Goal: Complete application form

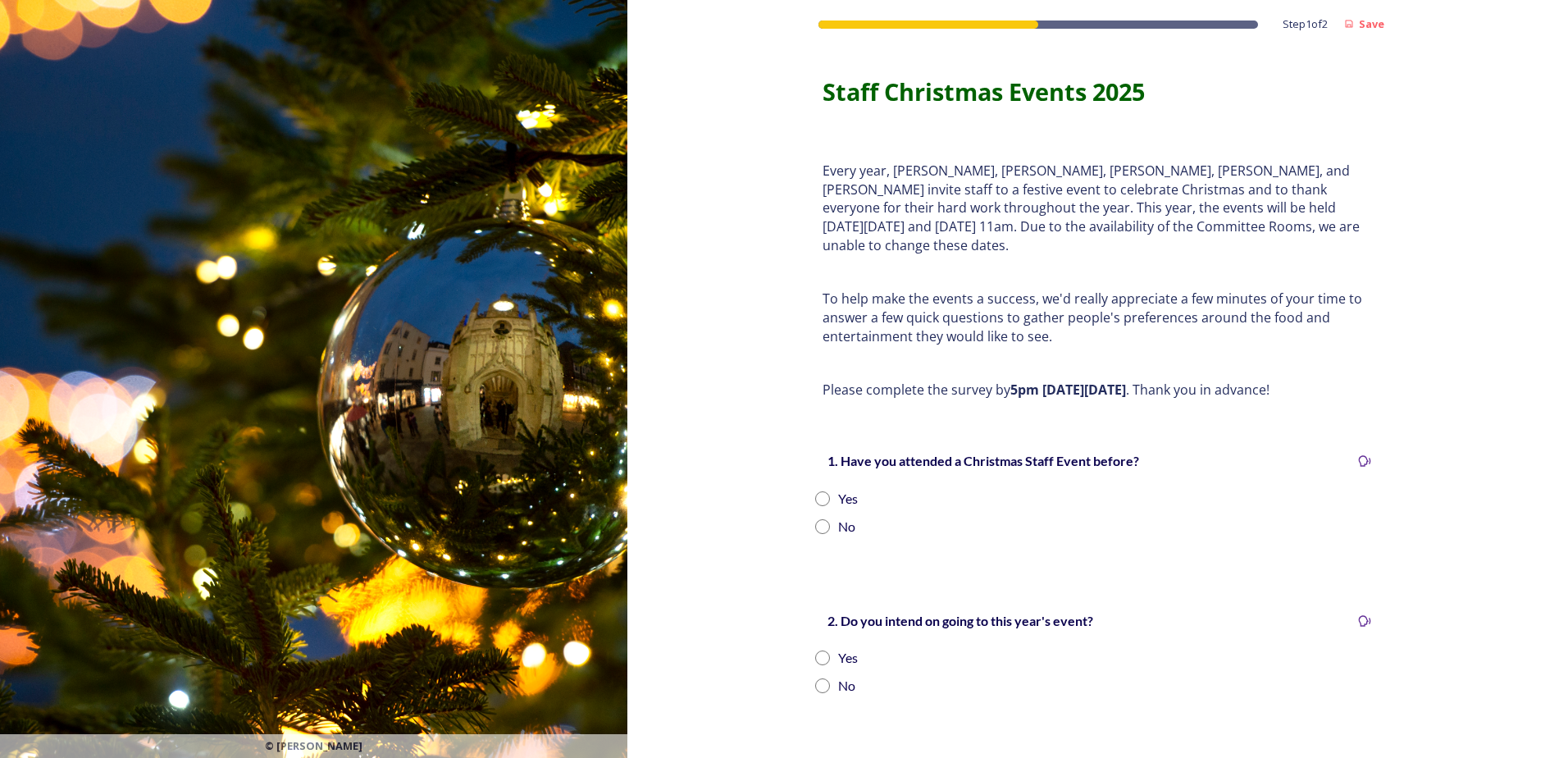
scroll to position [82, 0]
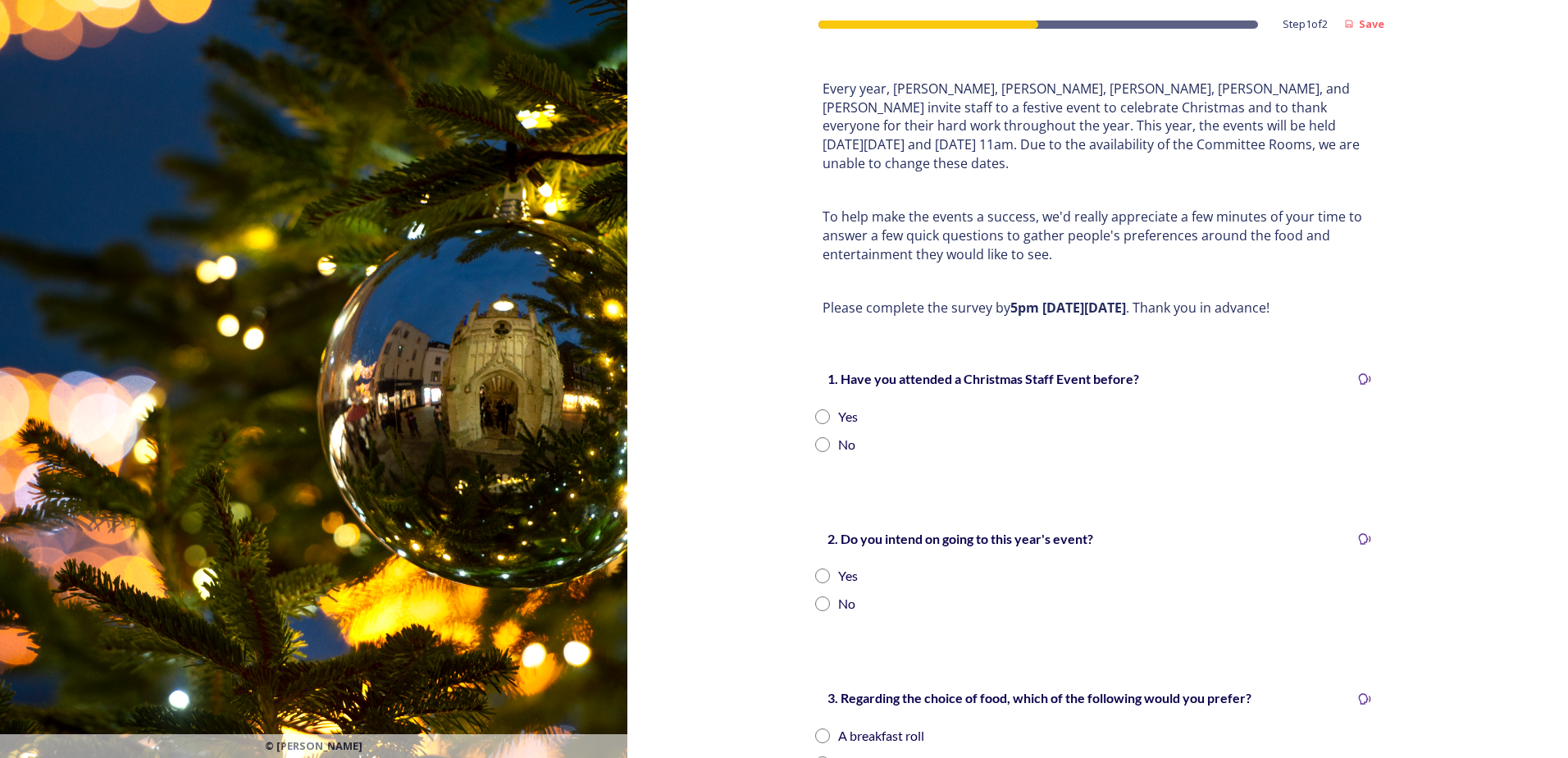
click at [815, 409] on input "radio" at bounding box center [822, 416] width 15 height 15
radio input "true"
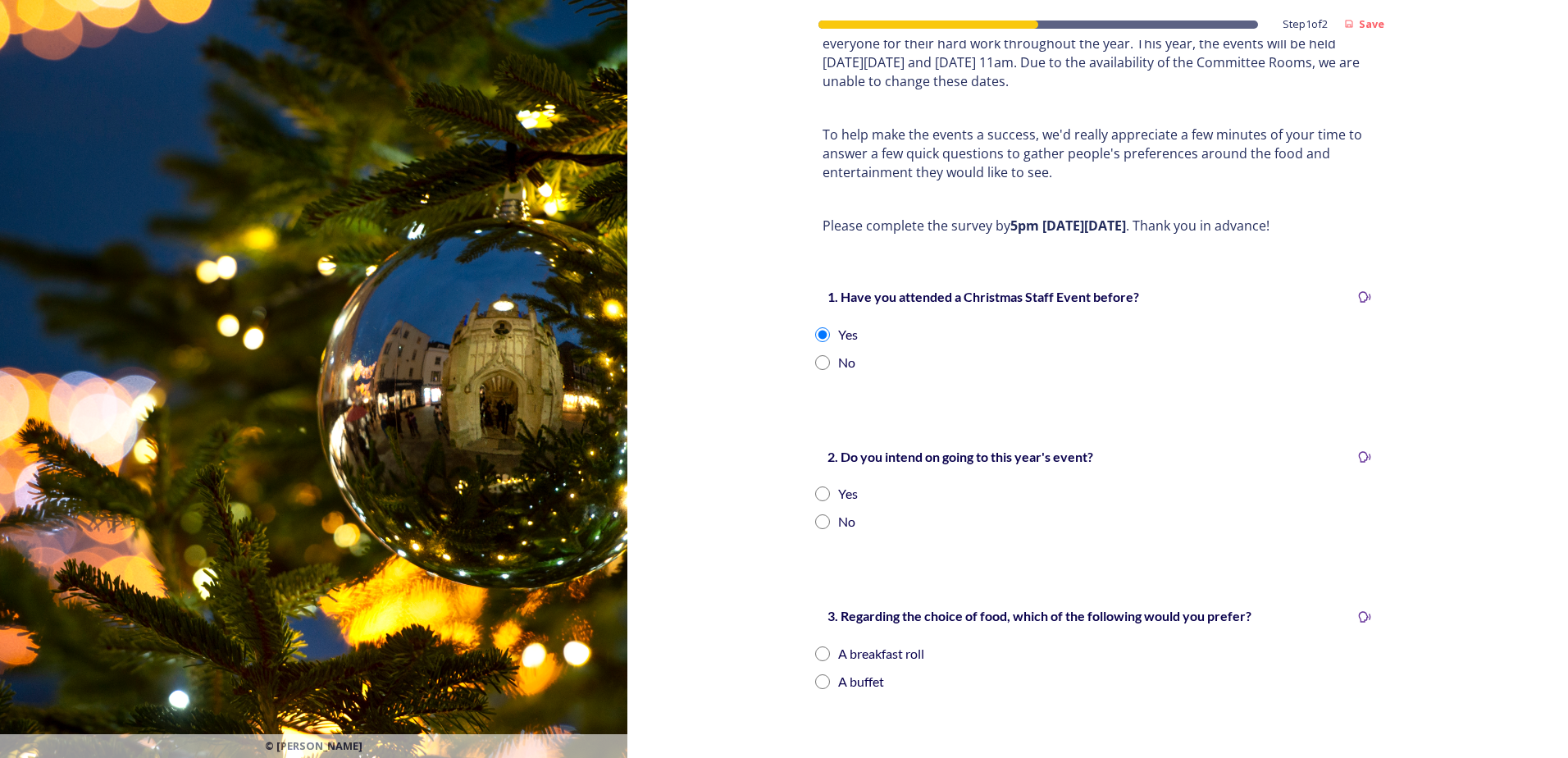
click at [817, 487] on input "radio" at bounding box center [822, 494] width 15 height 15
radio input "true"
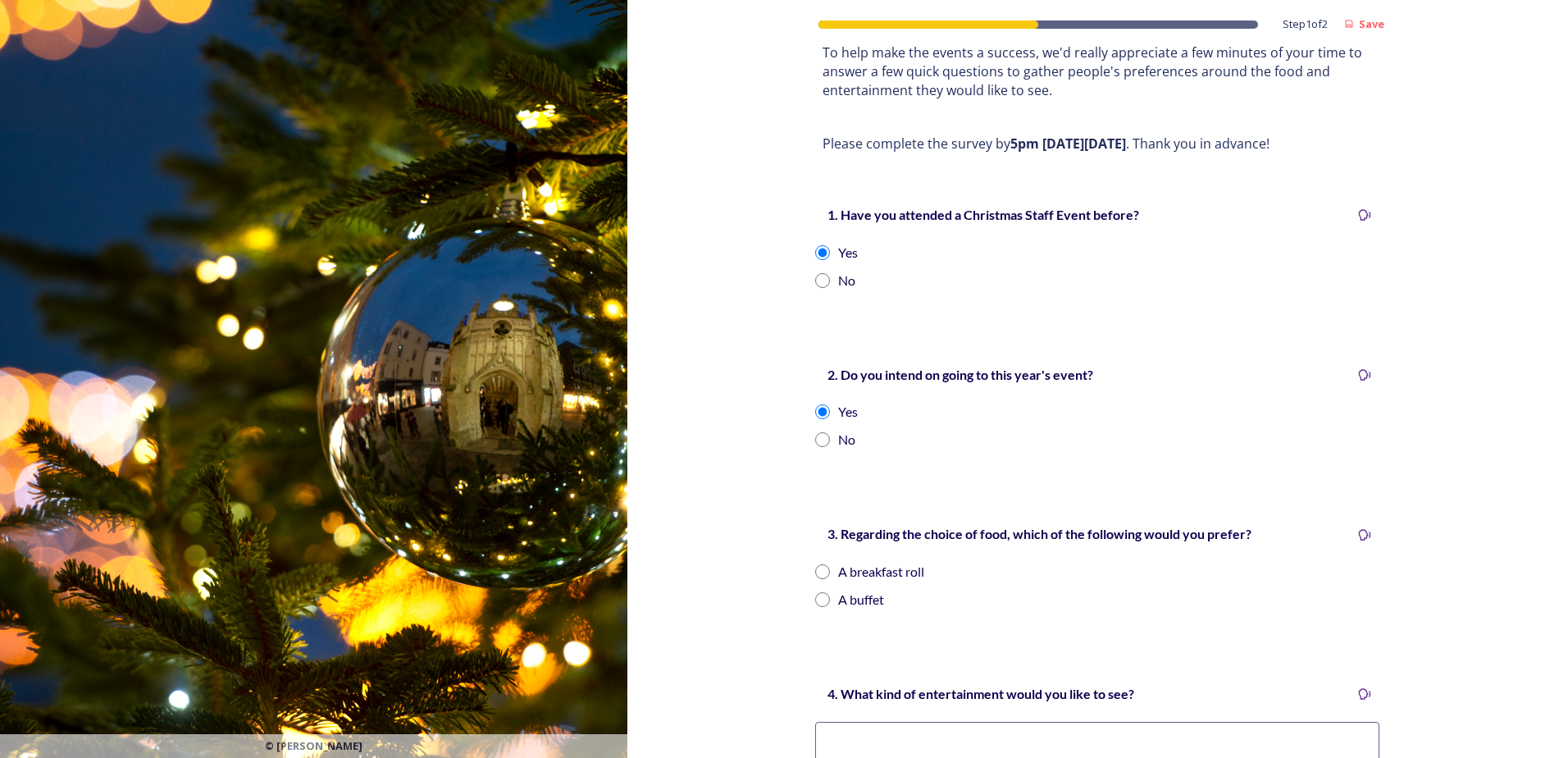
scroll to position [328, 0]
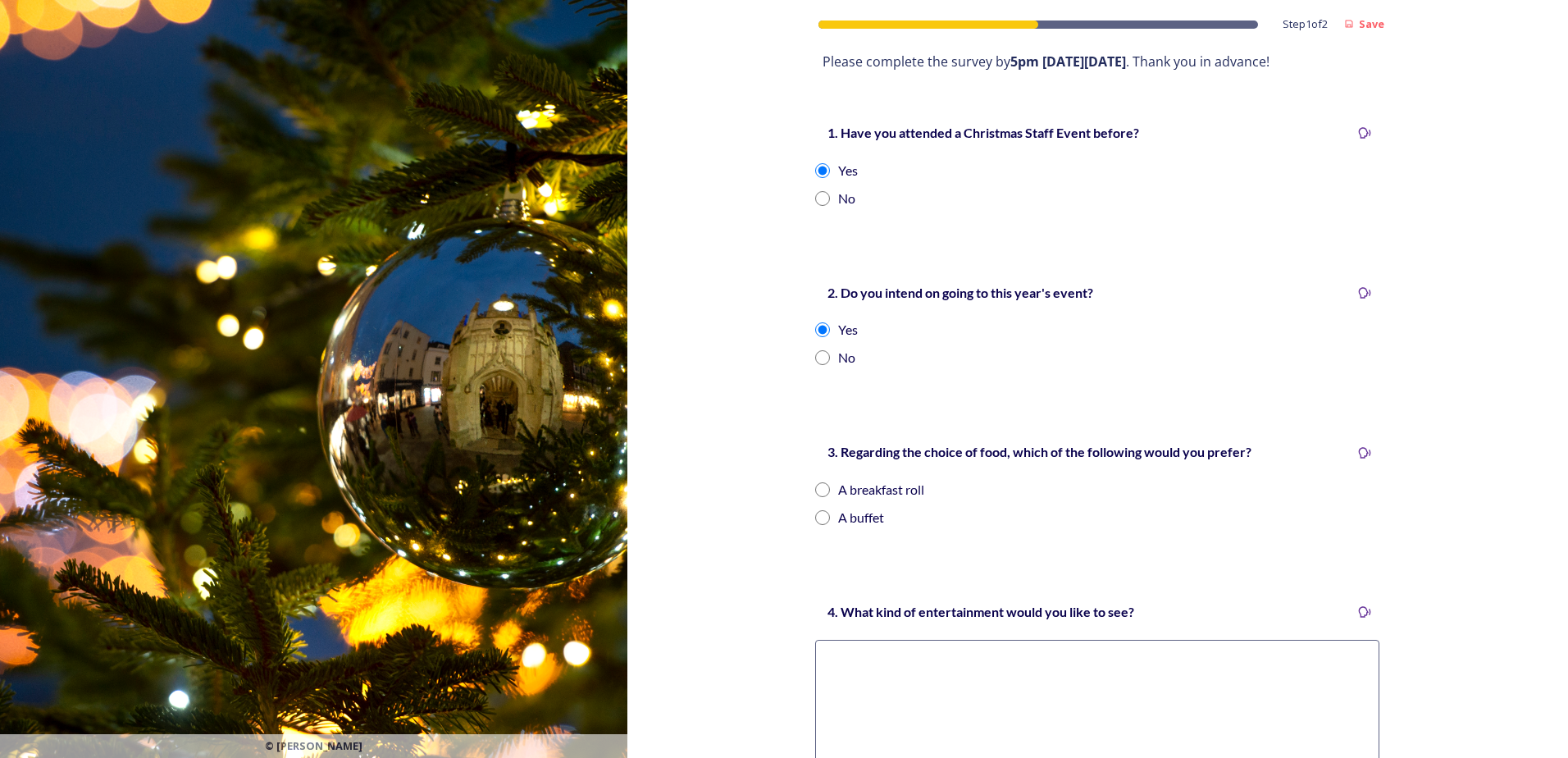
click at [820, 510] on input "radio" at bounding box center [822, 517] width 15 height 15
radio input "true"
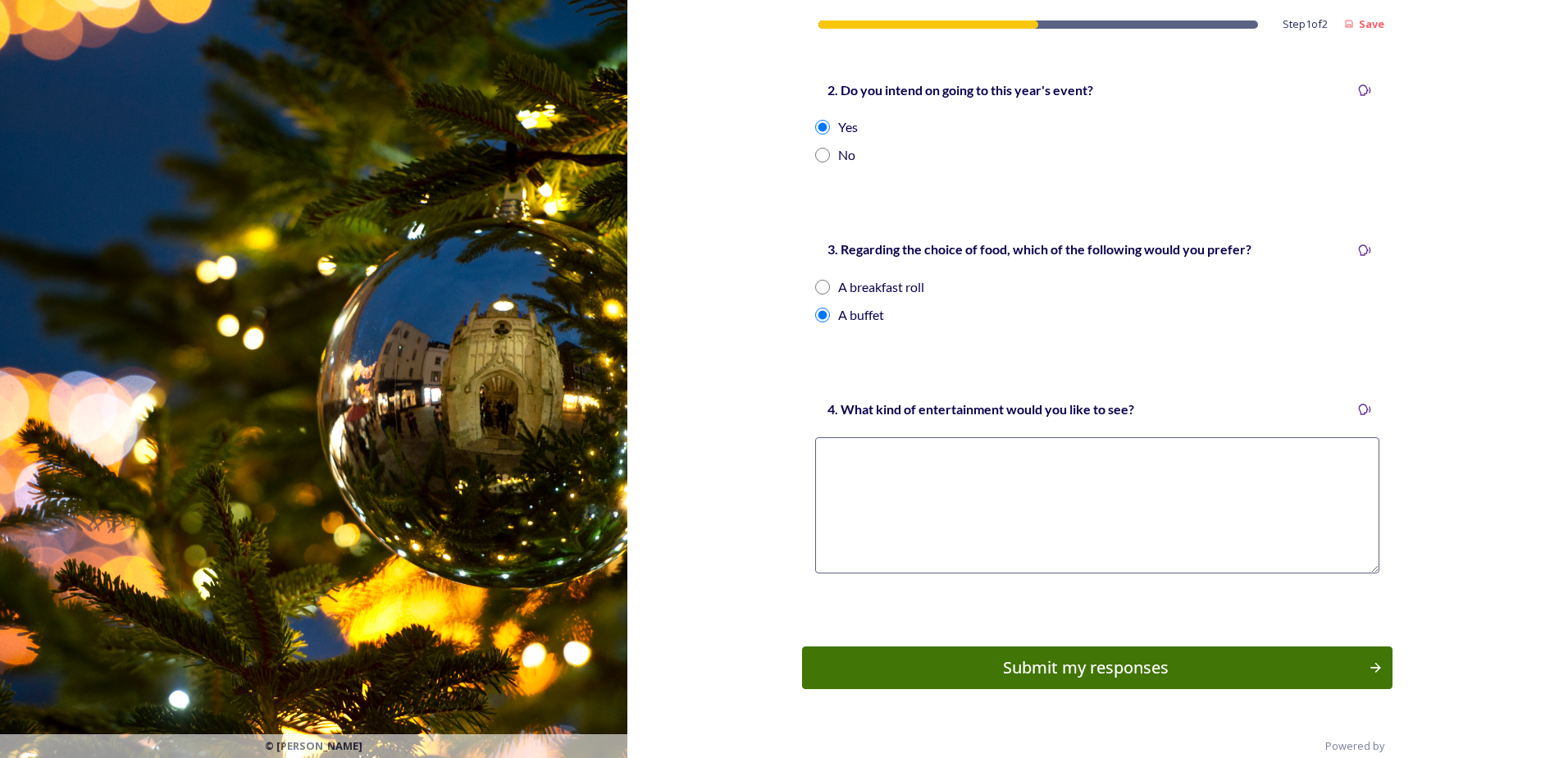
scroll to position [538, 0]
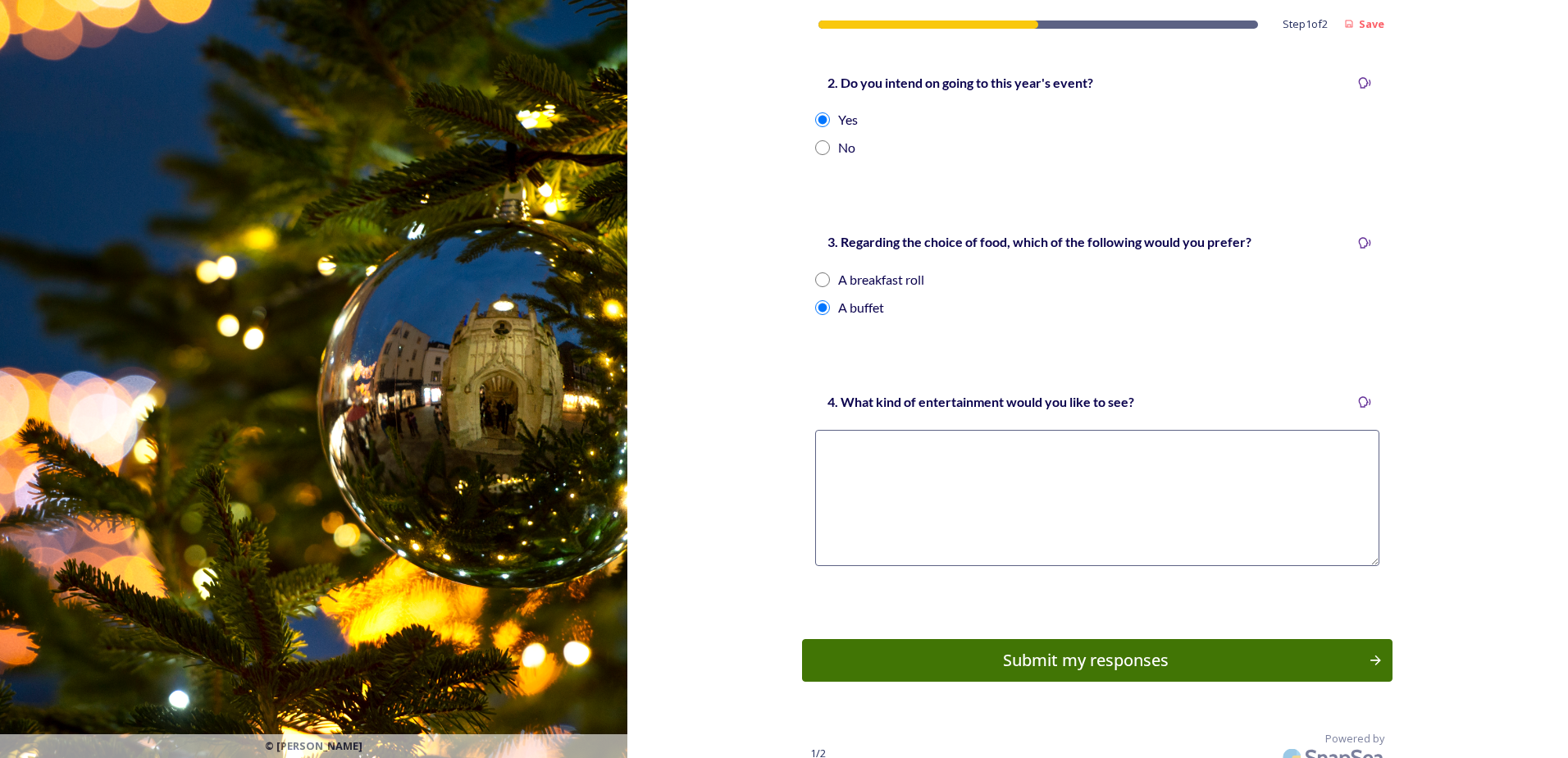
click at [863, 430] on textarea at bounding box center [1097, 497] width 564 height 136
type textarea "Bongos Bingo Karaoke Various drinking games"
click at [1110, 650] on div "Submit my responses" at bounding box center [1086, 660] width 554 height 25
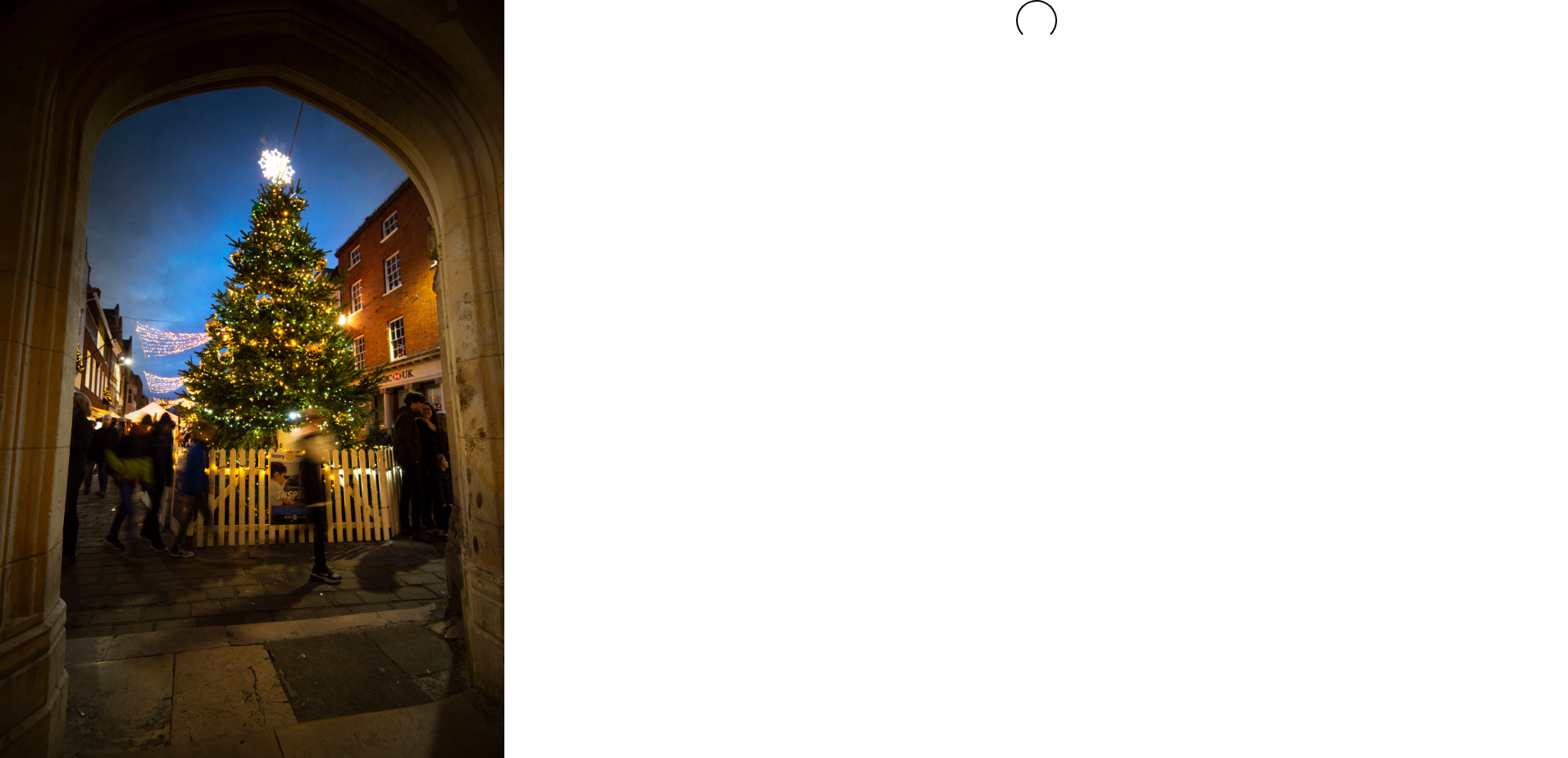
scroll to position [0, 0]
